Goal: Task Accomplishment & Management: Use online tool/utility

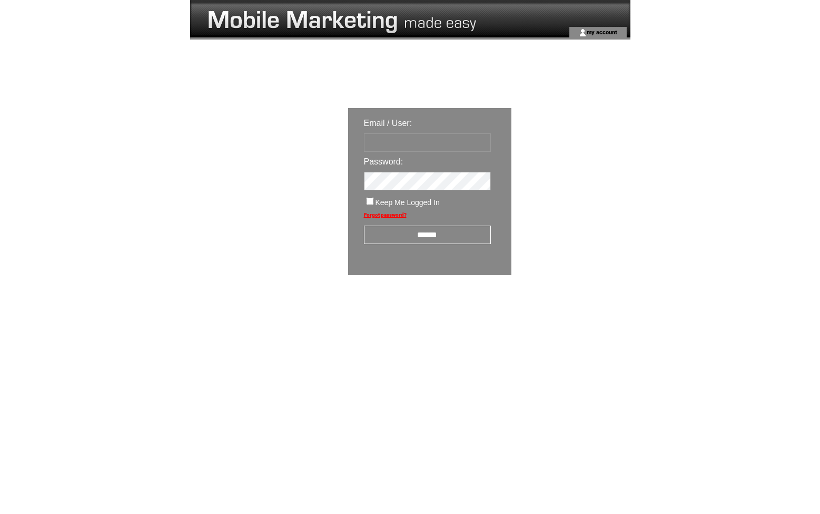
type input "**********"
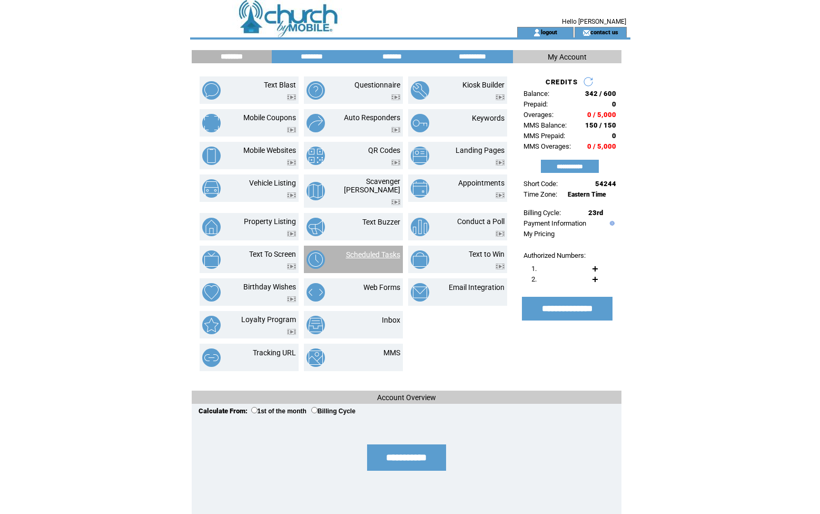
click at [381, 250] on link "Scheduled Tasks" at bounding box center [373, 254] width 54 height 8
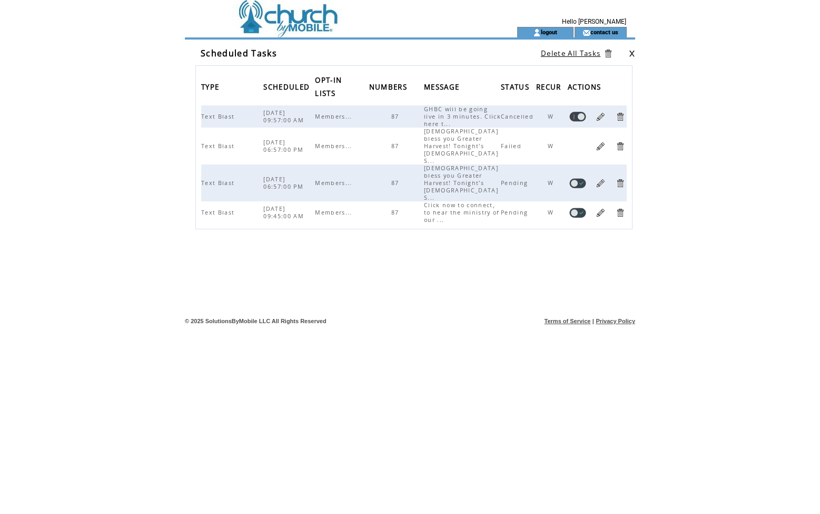
click at [601, 116] on link at bounding box center [601, 117] width 10 height 10
click at [602, 178] on link at bounding box center [601, 183] width 10 height 10
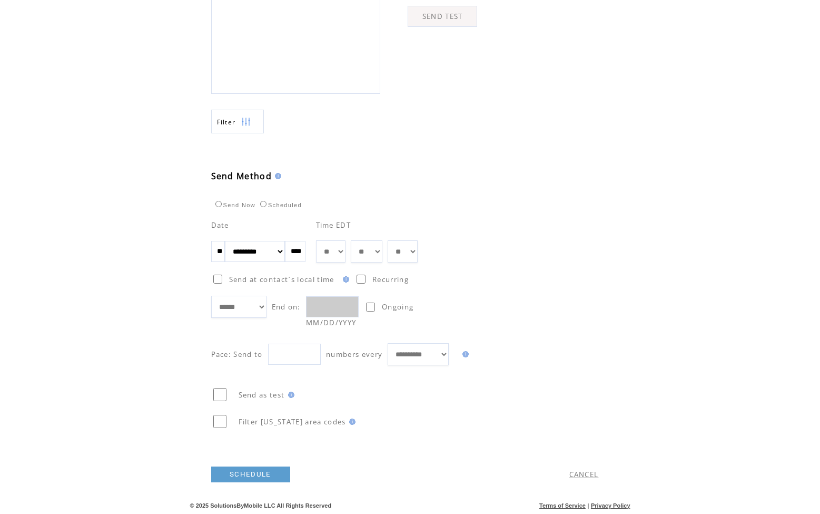
scroll to position [433, 0]
click at [224, 249] on input "**" at bounding box center [218, 251] width 14 height 21
type input "**"
click at [265, 473] on link "SCHEDULE" at bounding box center [250, 474] width 79 height 16
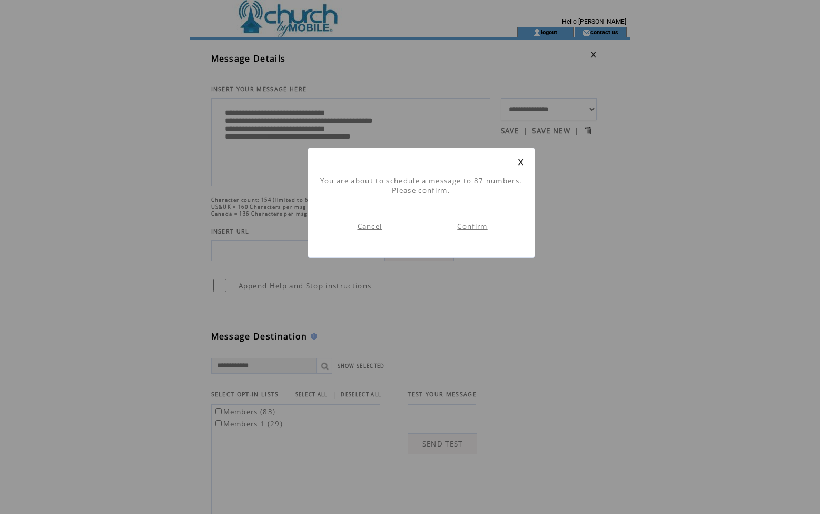
scroll to position [1, 0]
click at [473, 224] on link "Confirm" at bounding box center [472, 225] width 30 height 9
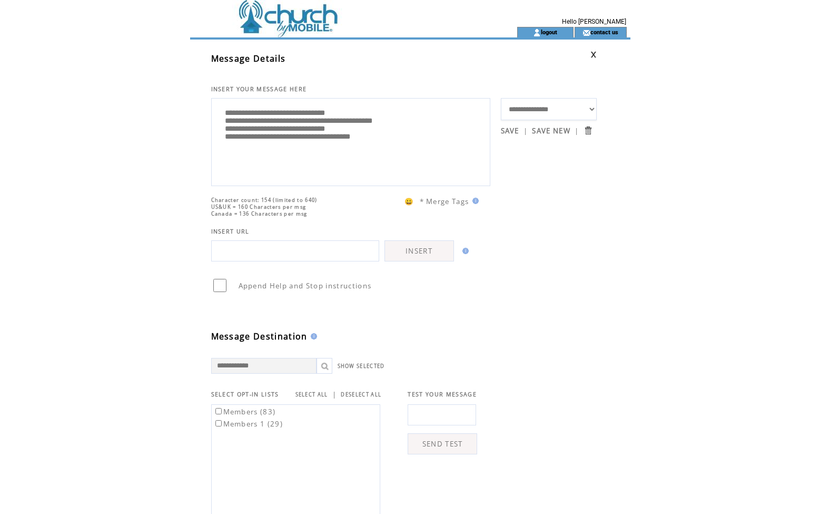
scroll to position [1, 0]
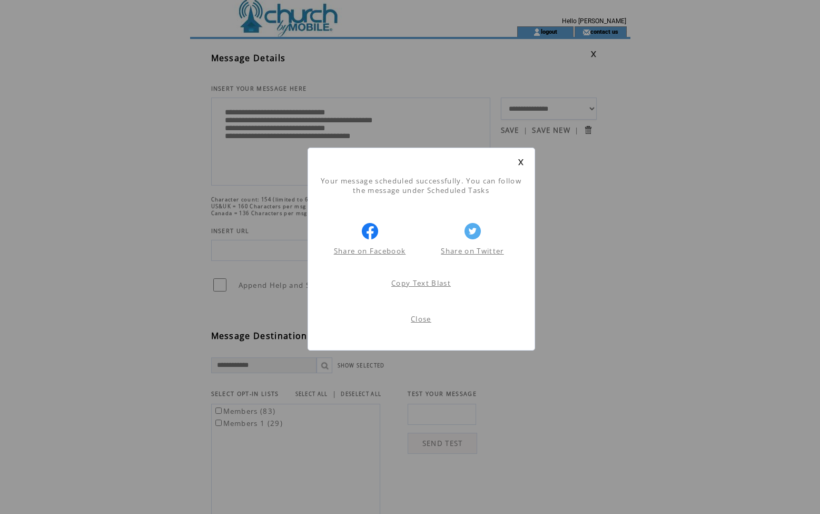
click at [421, 321] on link "Close" at bounding box center [421, 318] width 21 height 9
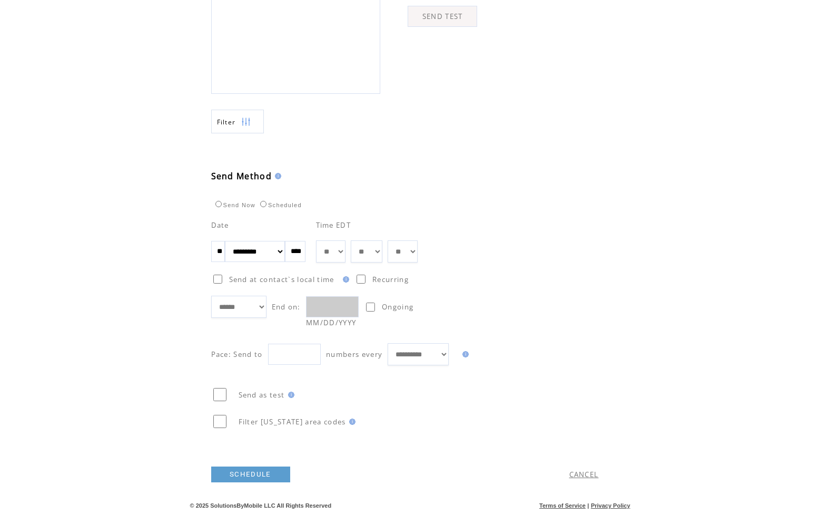
scroll to position [433, 0]
click at [257, 475] on link "SCHEDULE" at bounding box center [250, 474] width 79 height 16
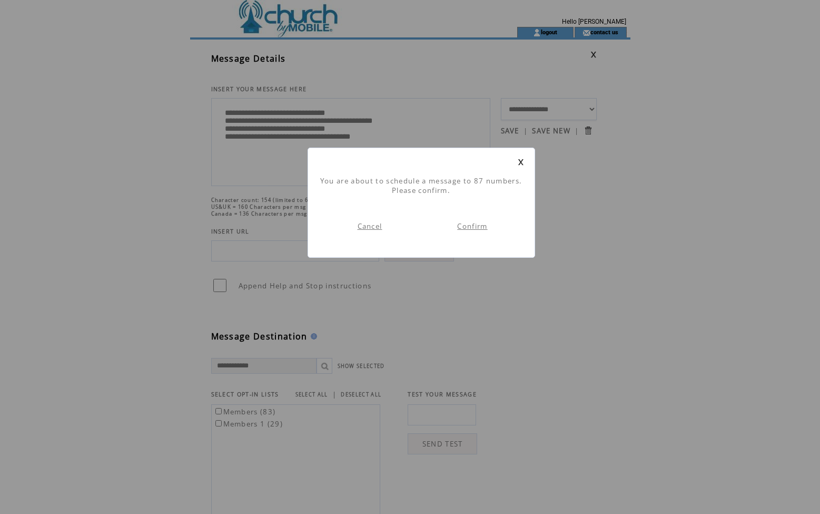
scroll to position [1, 0]
click at [475, 230] on link "Confirm" at bounding box center [472, 225] width 30 height 9
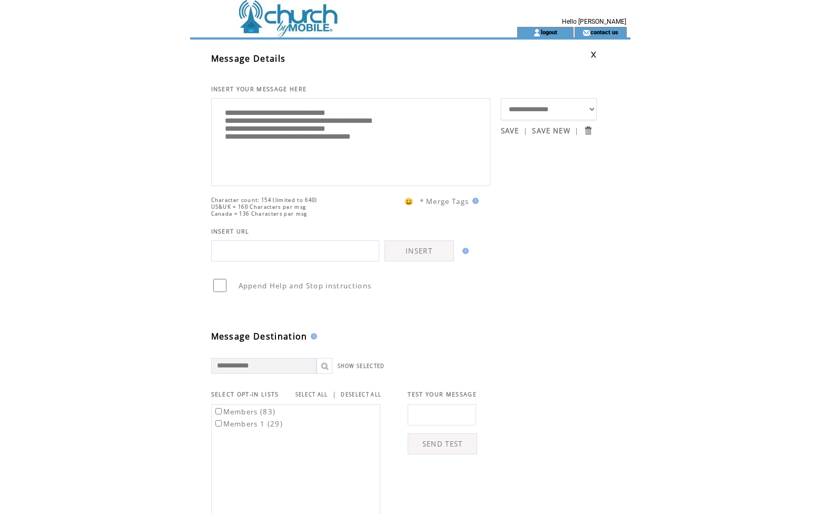
scroll to position [1, 0]
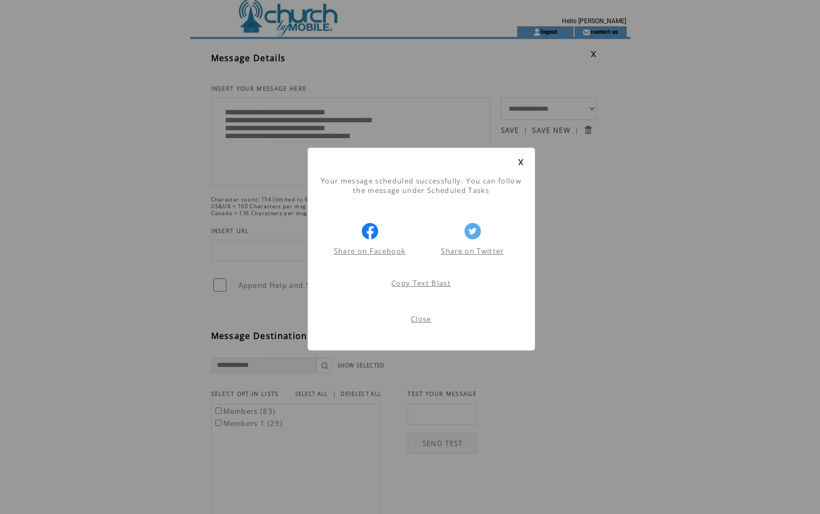
click at [571, 268] on div "Your message scheduled successfully. You can follow the message under Scheduled…" at bounding box center [410, 473] width 820 height 947
click at [520, 163] on link at bounding box center [521, 162] width 6 height 7
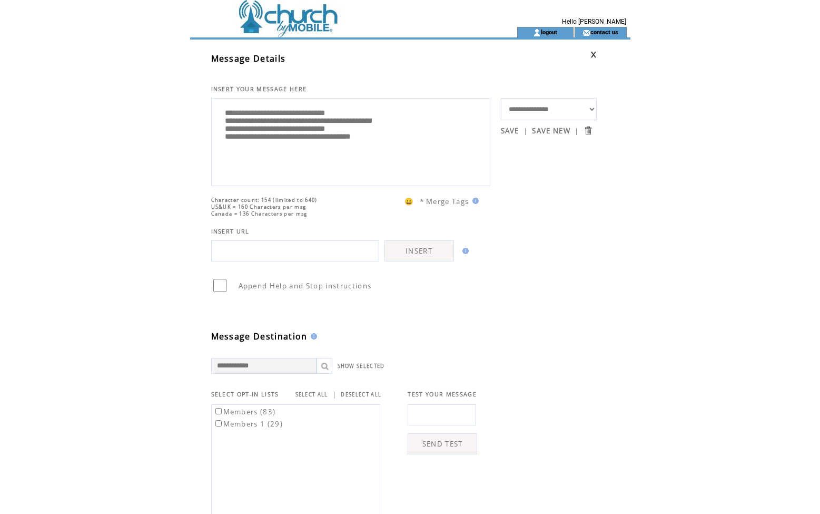
scroll to position [0, 0]
